Goal: Task Accomplishment & Management: Complete application form

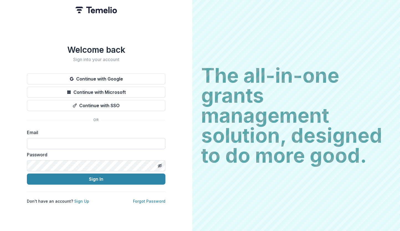
click at [84, 140] on input at bounding box center [96, 143] width 139 height 11
type input "**********"
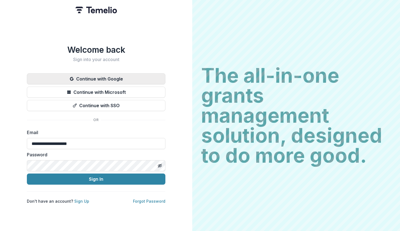
click at [103, 76] on button "Continue with Google" at bounding box center [96, 78] width 139 height 11
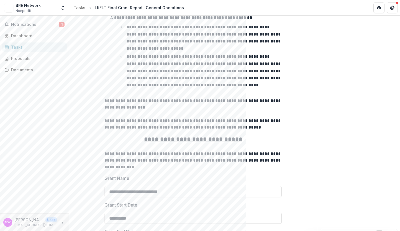
scroll to position [242, 0]
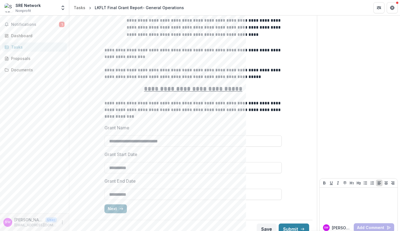
click at [119, 206] on icon "button" at bounding box center [121, 208] width 4 height 4
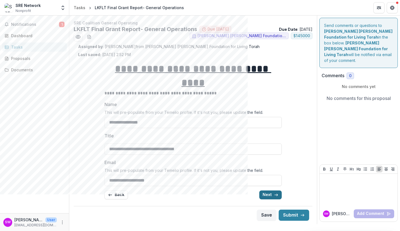
scroll to position [0, 0]
drag, startPoint x: 119, startPoint y: 182, endPoint x: 270, endPoint y: 185, distance: 151.3
click at [259, 190] on div "**********" at bounding box center [193, 122] width 248 height 204
click at [271, 190] on button "Next" at bounding box center [270, 194] width 22 height 9
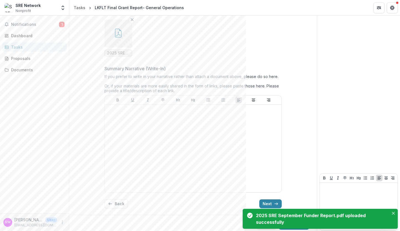
scroll to position [147, 0]
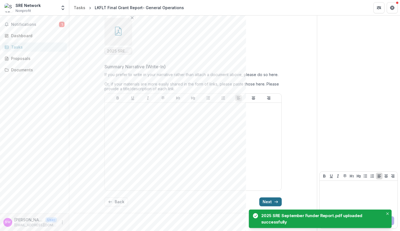
click at [274, 200] on icon "button" at bounding box center [276, 201] width 4 height 4
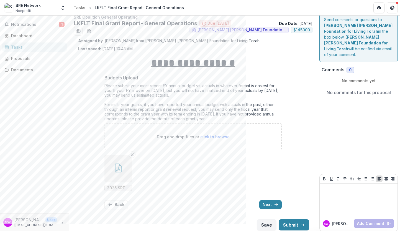
scroll to position [9, 0]
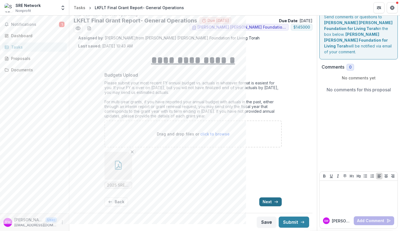
click at [269, 201] on button "Next" at bounding box center [270, 201] width 22 height 9
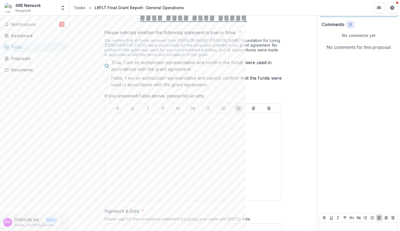
scroll to position [93, 0]
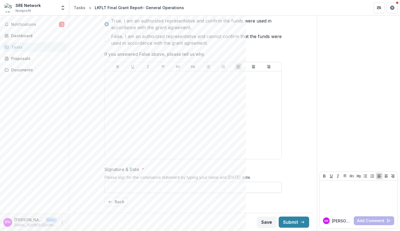
click at [169, 187] on input "Signature & Date *" at bounding box center [192, 187] width 177 height 11
type input "**********"
click at [288, 221] on button "Submit" at bounding box center [294, 221] width 30 height 11
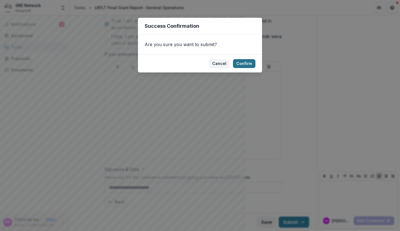
click at [241, 60] on button "Confirm" at bounding box center [244, 63] width 22 height 9
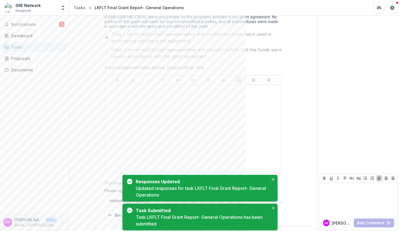
scroll to position [0, 0]
